Goal: Use online tool/utility: Utilize a website feature to perform a specific function

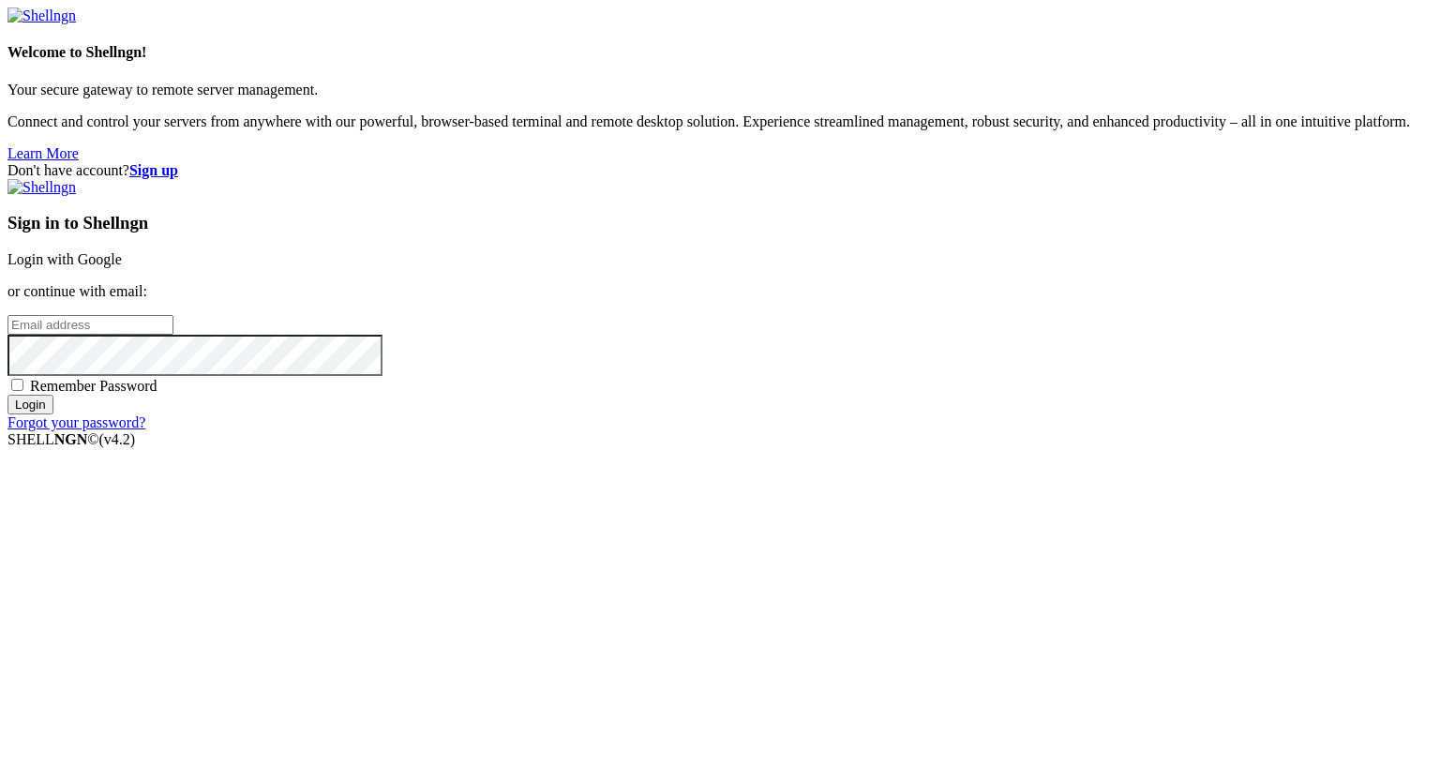
type input "[PERSON_NAME][EMAIL_ADDRESS][DOMAIN_NAME]"
click at [53, 415] on input "Login" at bounding box center [31, 405] width 46 height 20
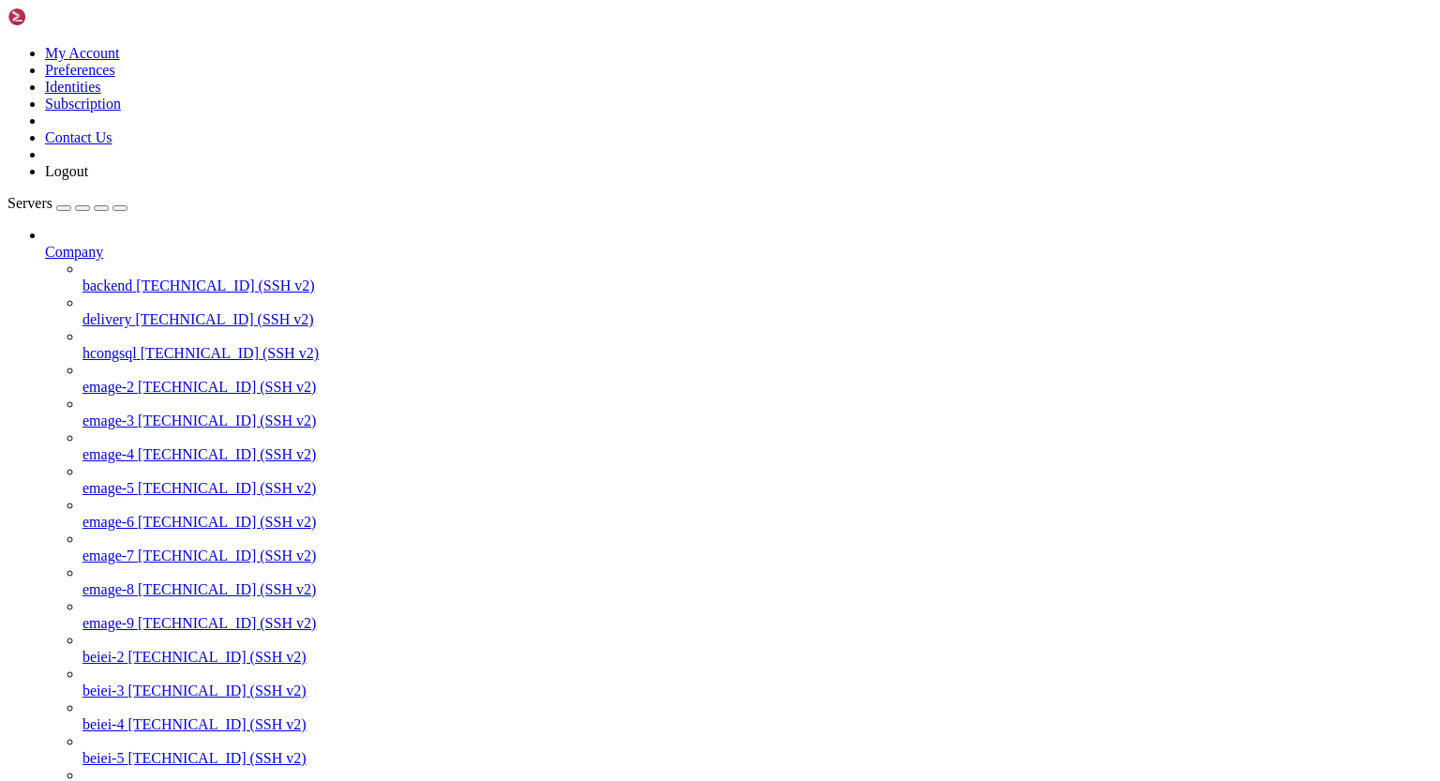
click at [45, 244] on icon at bounding box center [45, 244] width 0 height 0
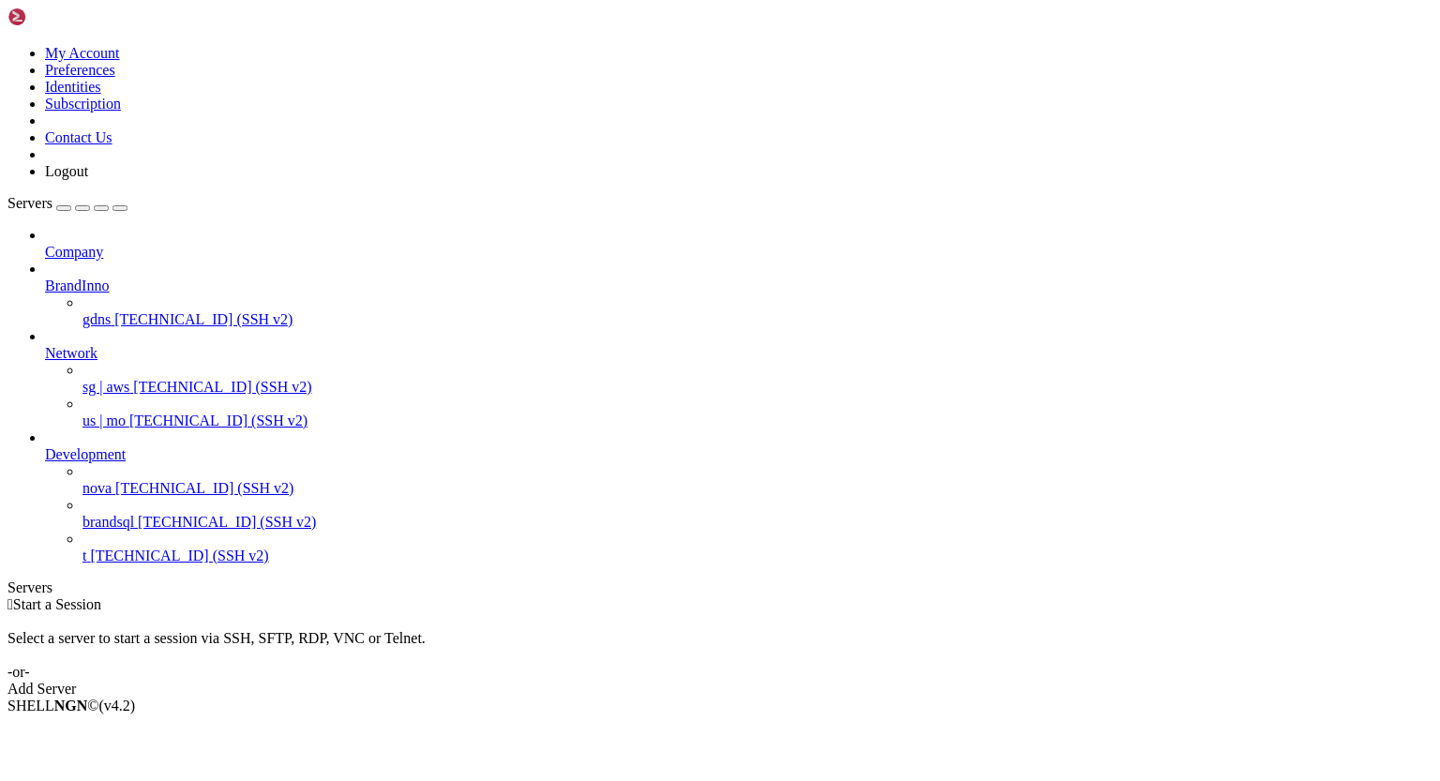
click at [129, 561] on span "[TECHNICAL_ID] (SSH v2)" at bounding box center [179, 556] width 178 height 16
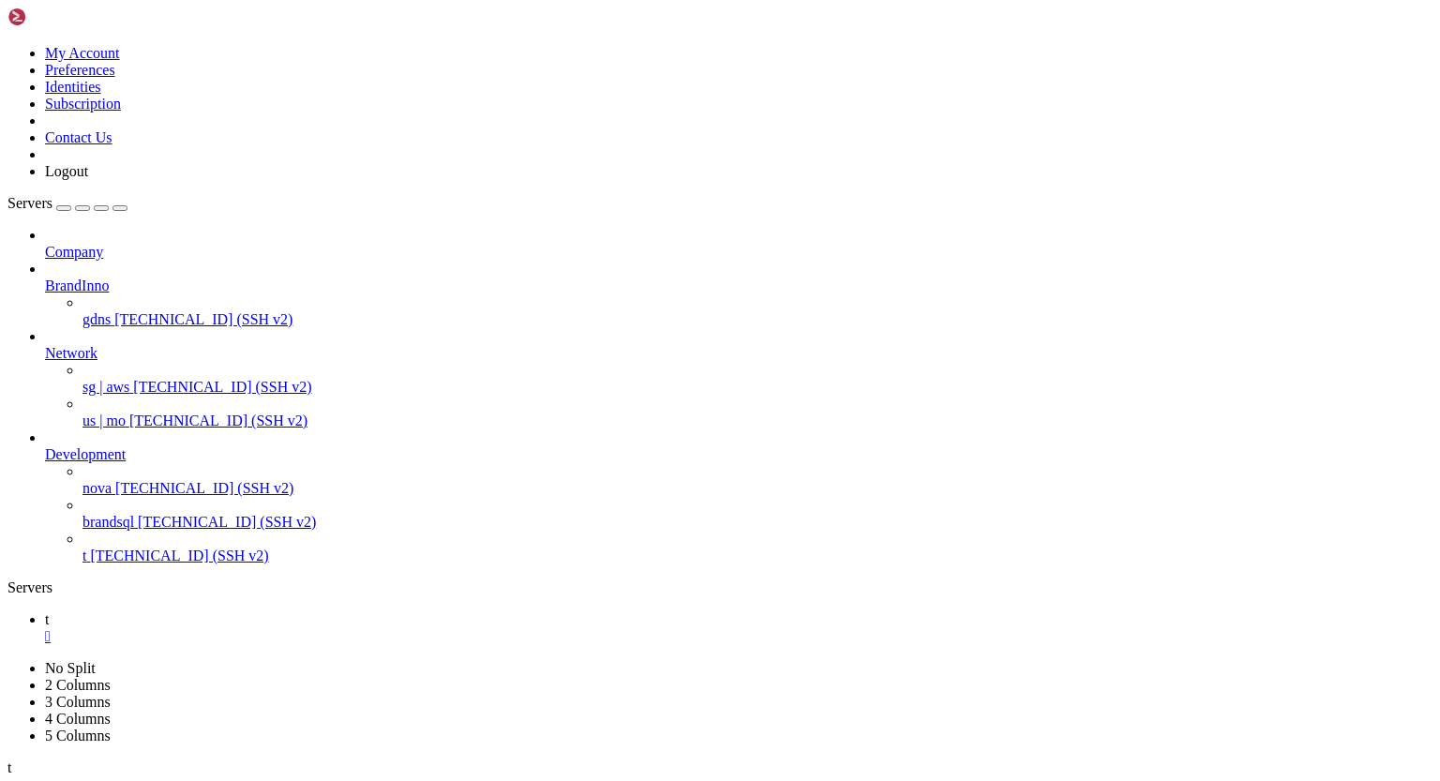
type input "/root/.ssh"
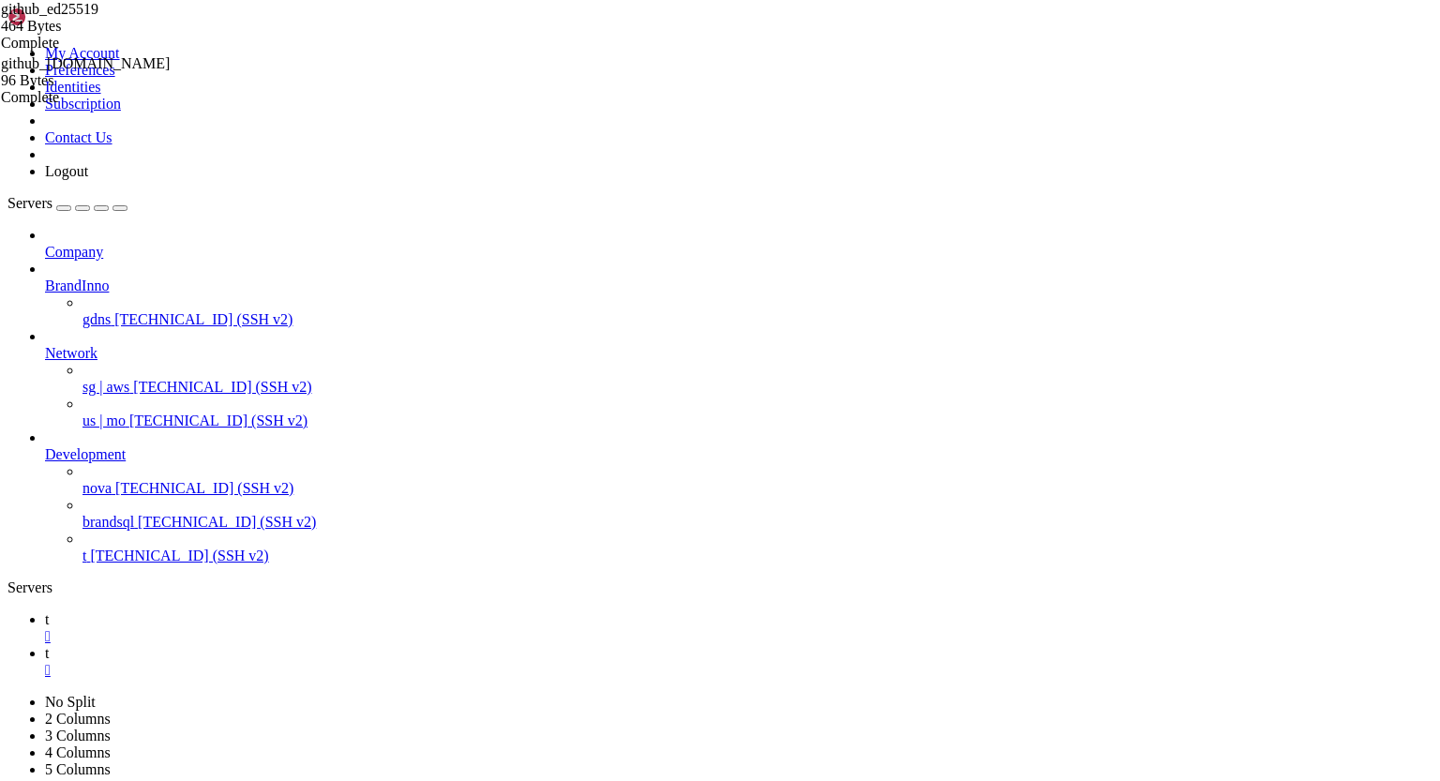
click at [354, 662] on div "" at bounding box center [739, 670] width 1388 height 17
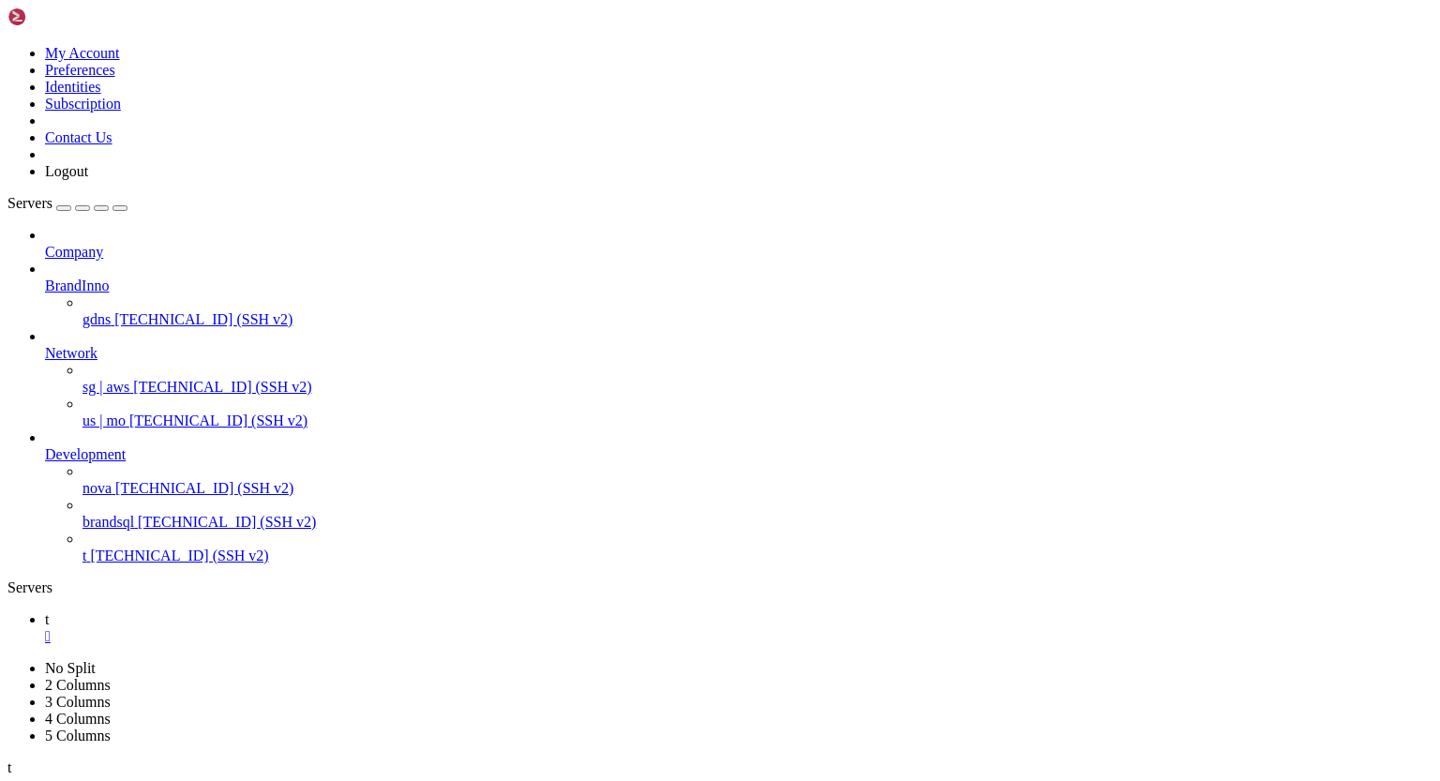
scroll to position [622, 0]
drag, startPoint x: 17, startPoint y: 1546, endPoint x: 173, endPoint y: 1555, distance: 156.0
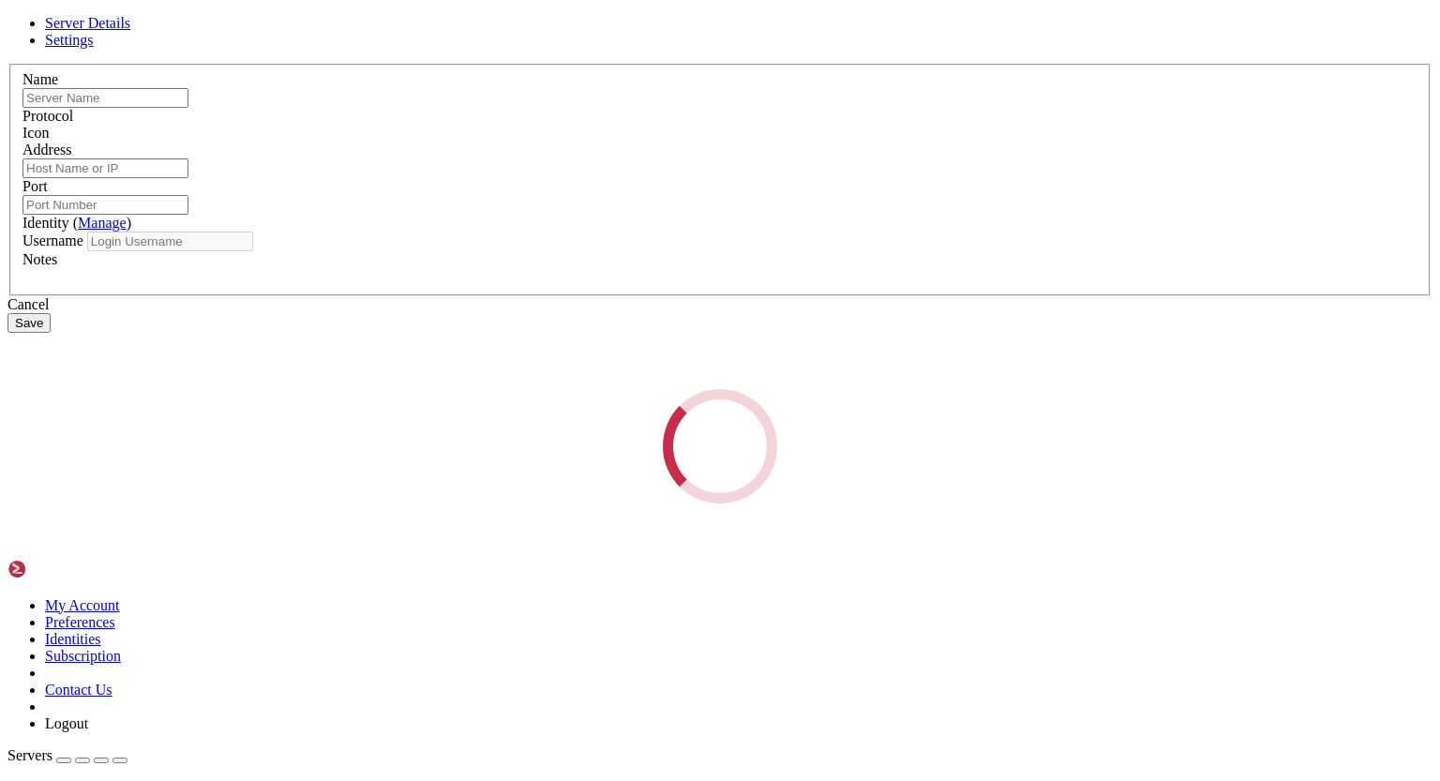
type input "t"
type input "[TECHNICAL_ID]"
type input "22250"
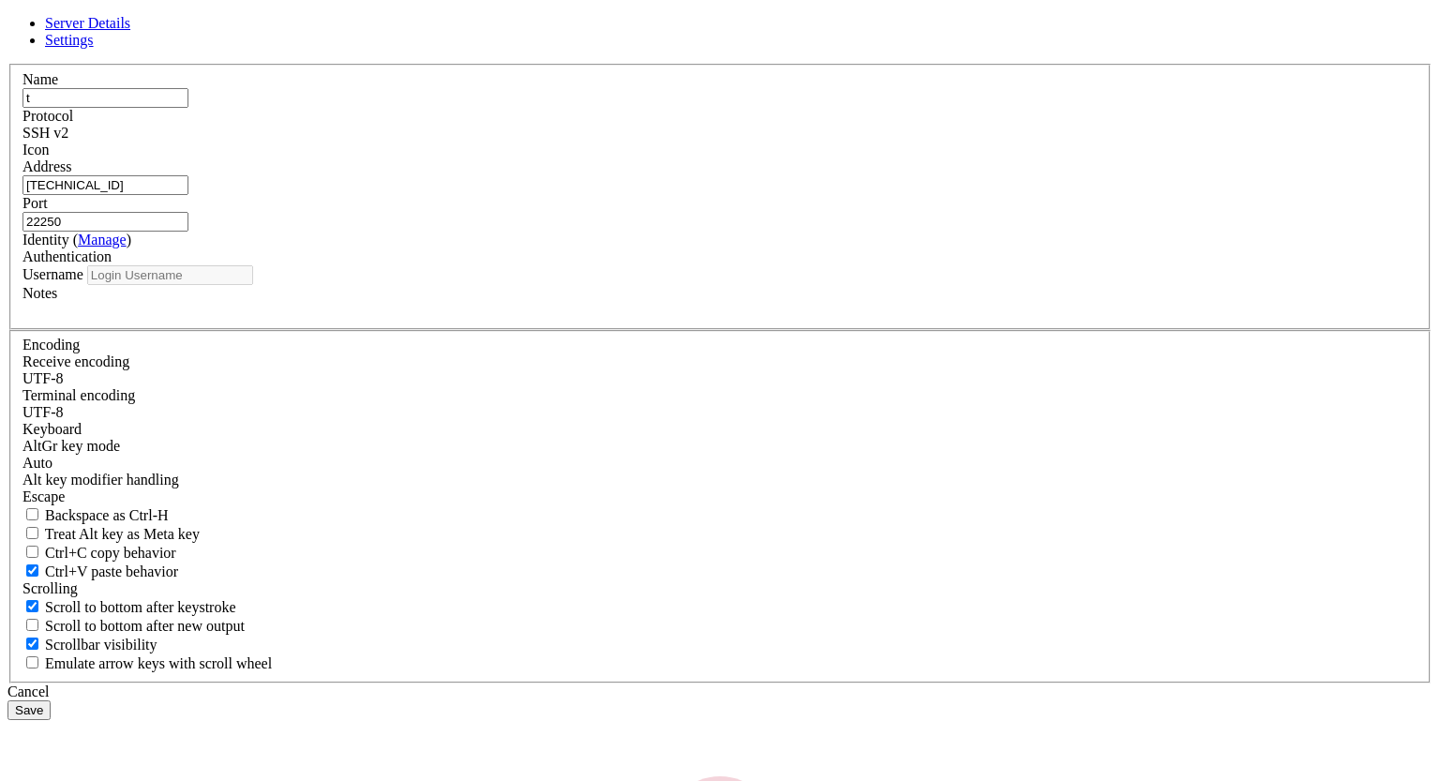
type input "root"
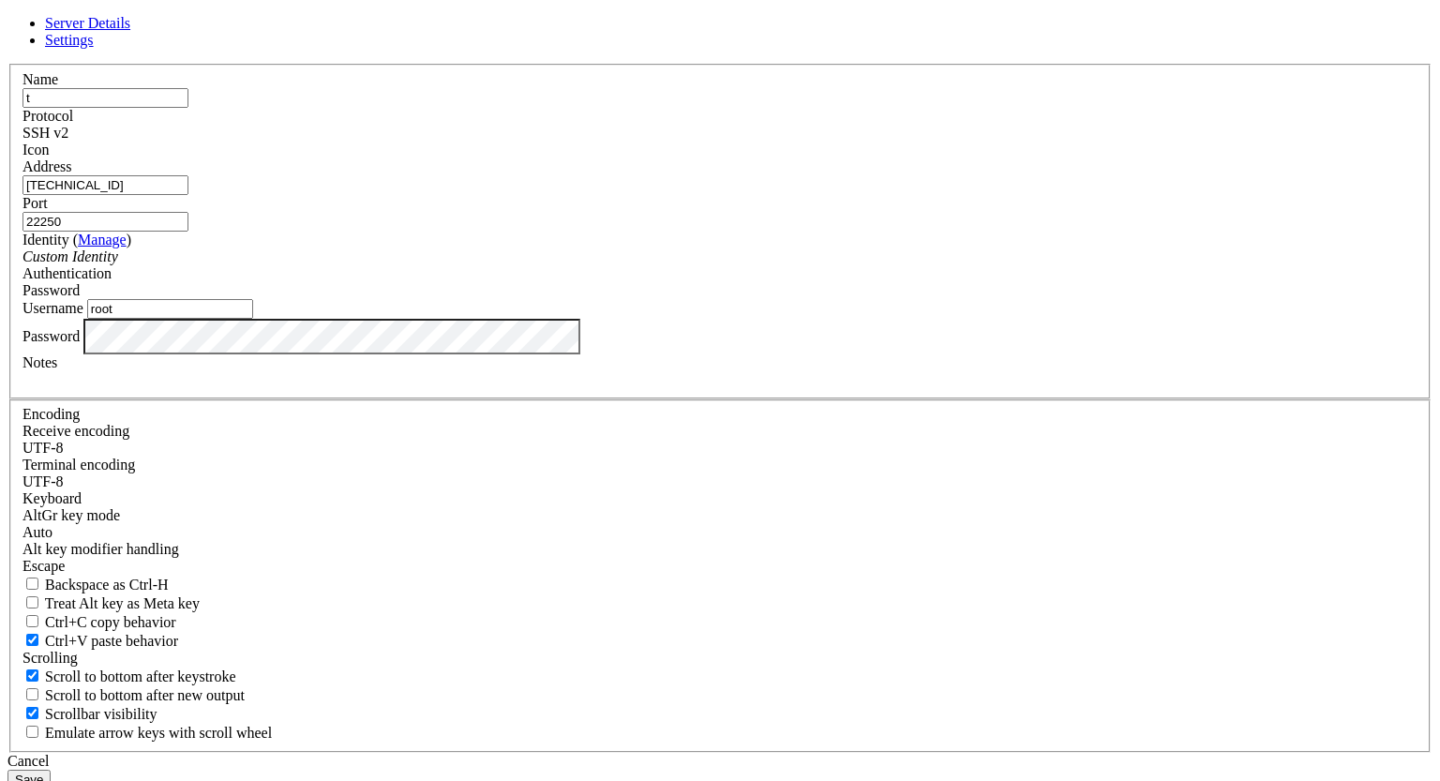
drag, startPoint x: 622, startPoint y: 290, endPoint x: 443, endPoint y: 288, distance: 179.1
click at [443, 288] on div "Name t Protocol SSH v2 Icon Address [TECHNICAL_ID]" at bounding box center [720, 408] width 1425 height 689
click at [838, 753] on div "Cancel" at bounding box center [720, 761] width 1425 height 17
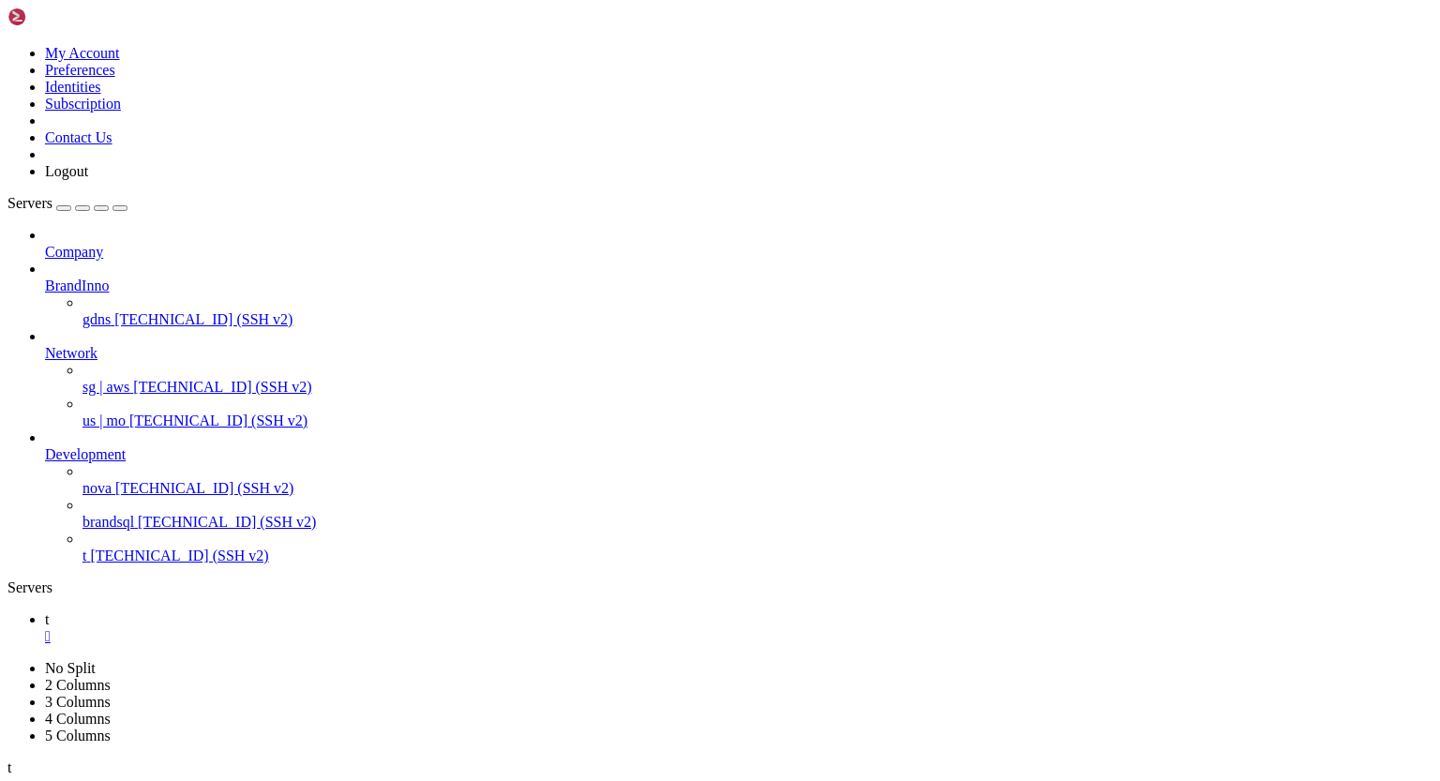
scroll to position [670, 0]
drag, startPoint x: 15, startPoint y: 1547, endPoint x: 63, endPoint y: 1571, distance: 53.3
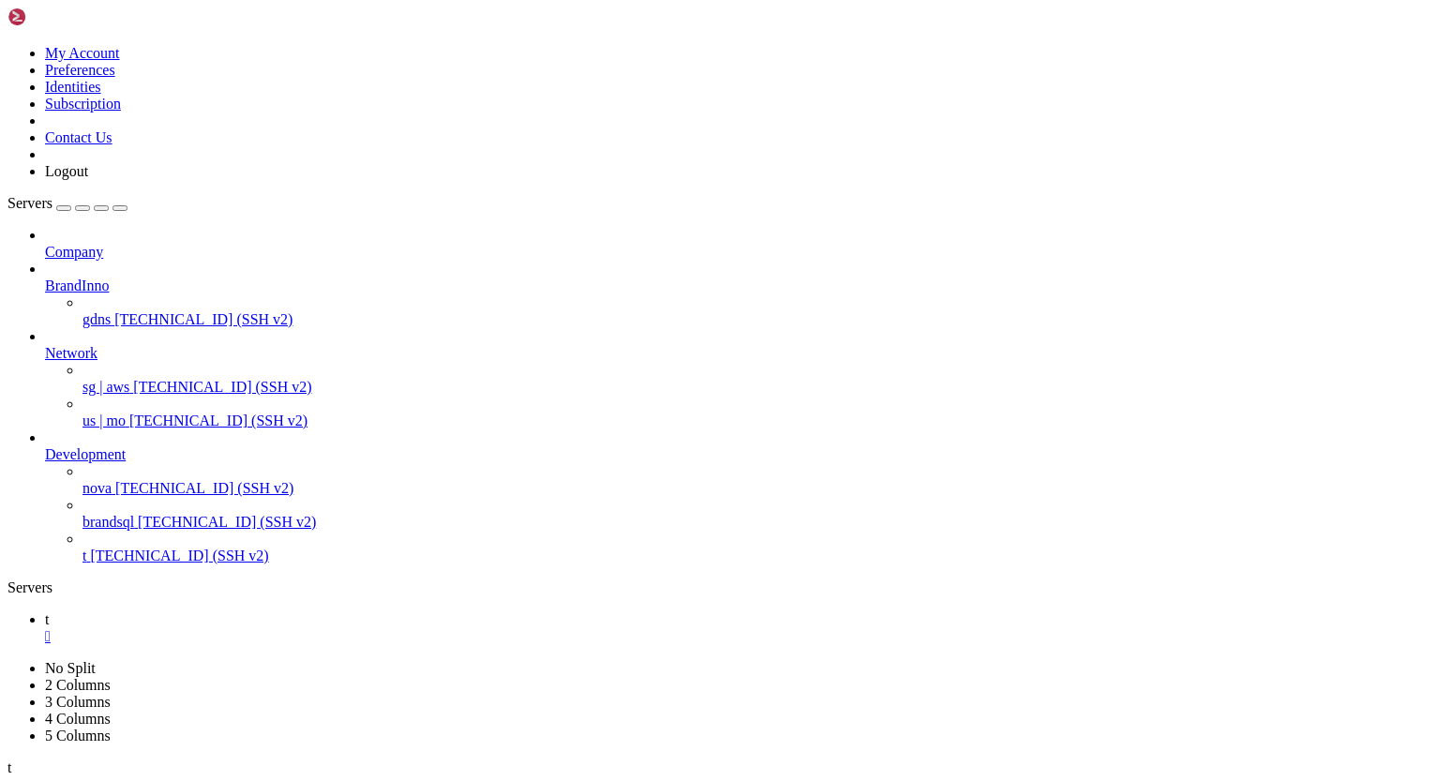
scroll to position [909, 0]
drag, startPoint x: 173, startPoint y: 1589, endPoint x: 349, endPoint y: 1591, distance: 176.3
drag, startPoint x: 229, startPoint y: 1434, endPoint x: 512, endPoint y: 1435, distance: 283.2
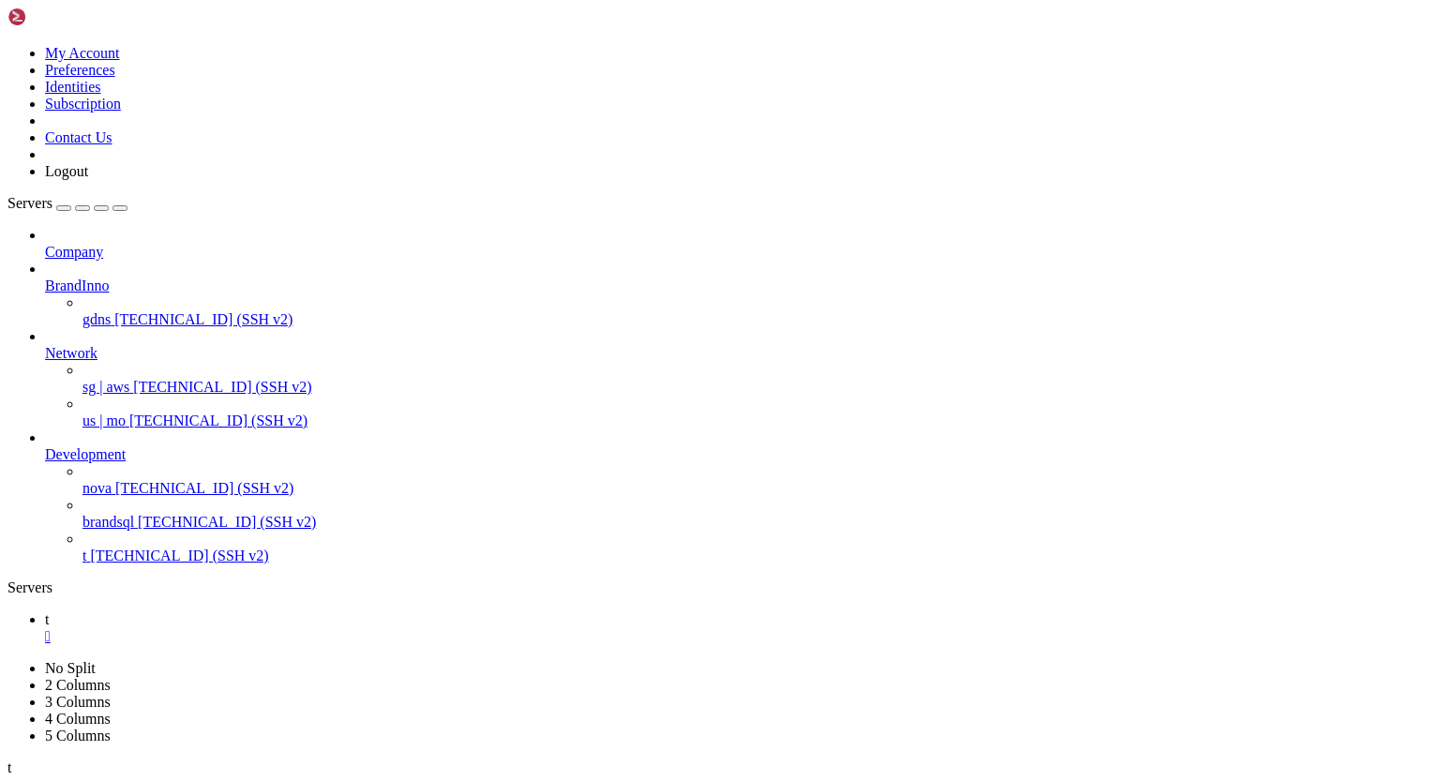
drag, startPoint x: 197, startPoint y: 1027, endPoint x: 135, endPoint y: 1075, distance: 78.2
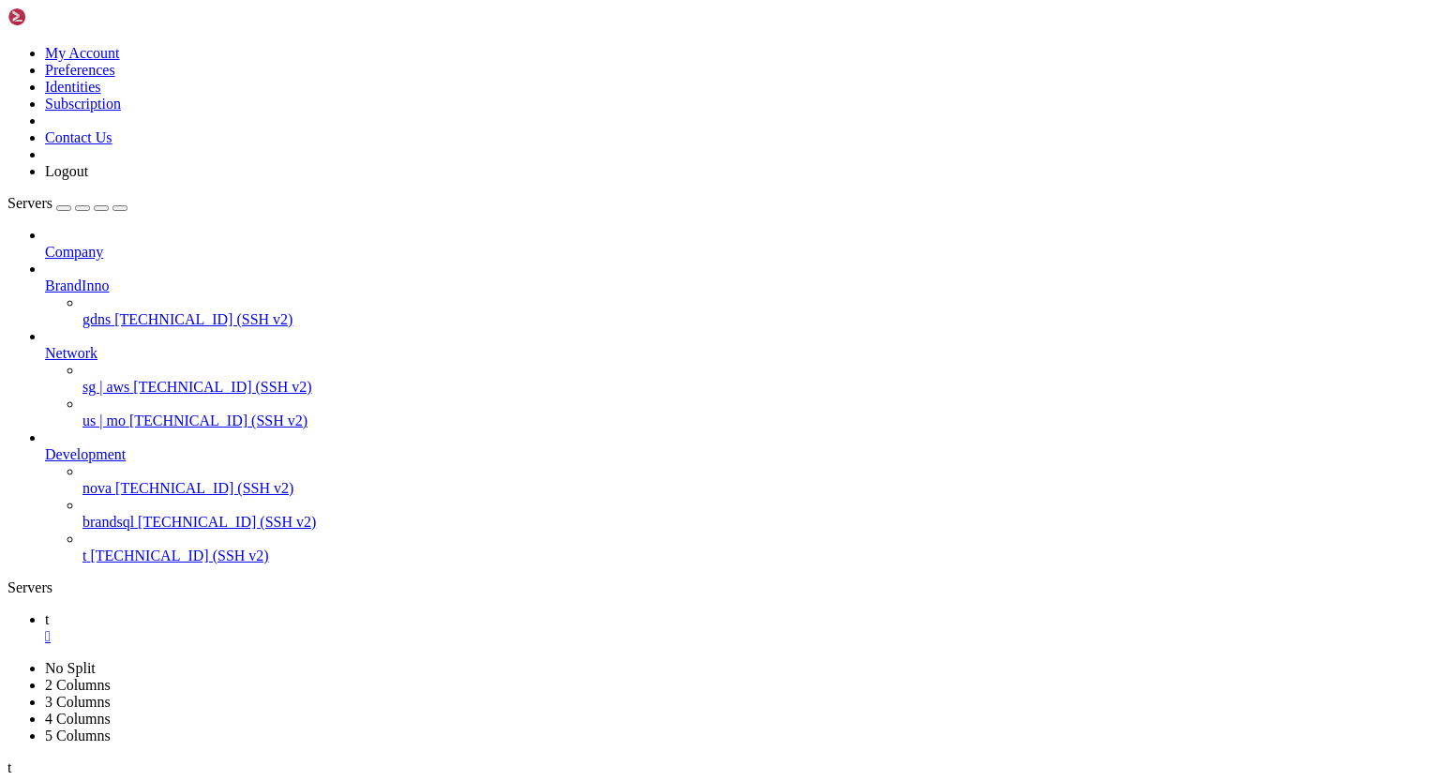
drag, startPoint x: 189, startPoint y: 1589, endPoint x: 363, endPoint y: 1606, distance: 174.3
click at [283, 628] on div "" at bounding box center [739, 636] width 1388 height 17
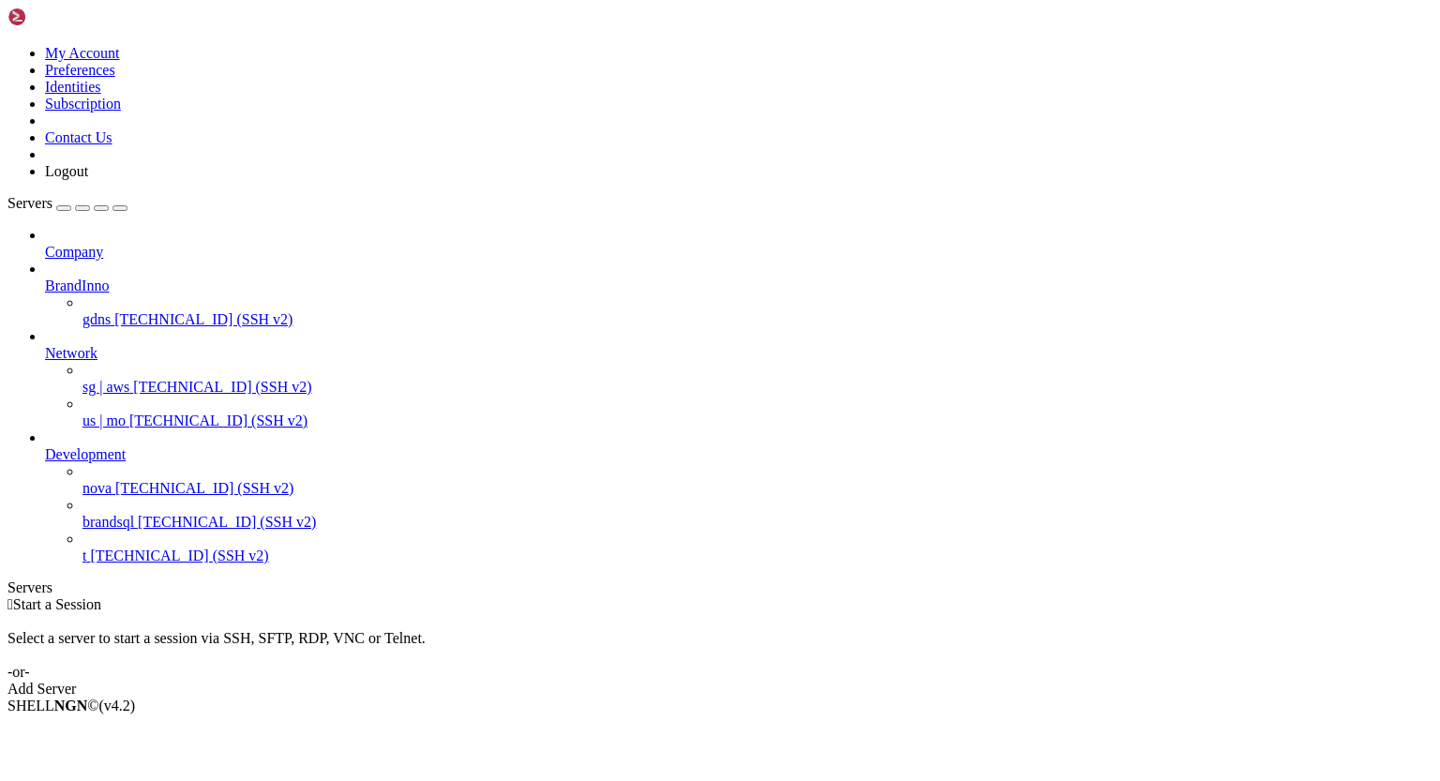
click at [45, 446] on icon at bounding box center [45, 446] width 0 height 0
